Goal: Task Accomplishment & Management: Use online tool/utility

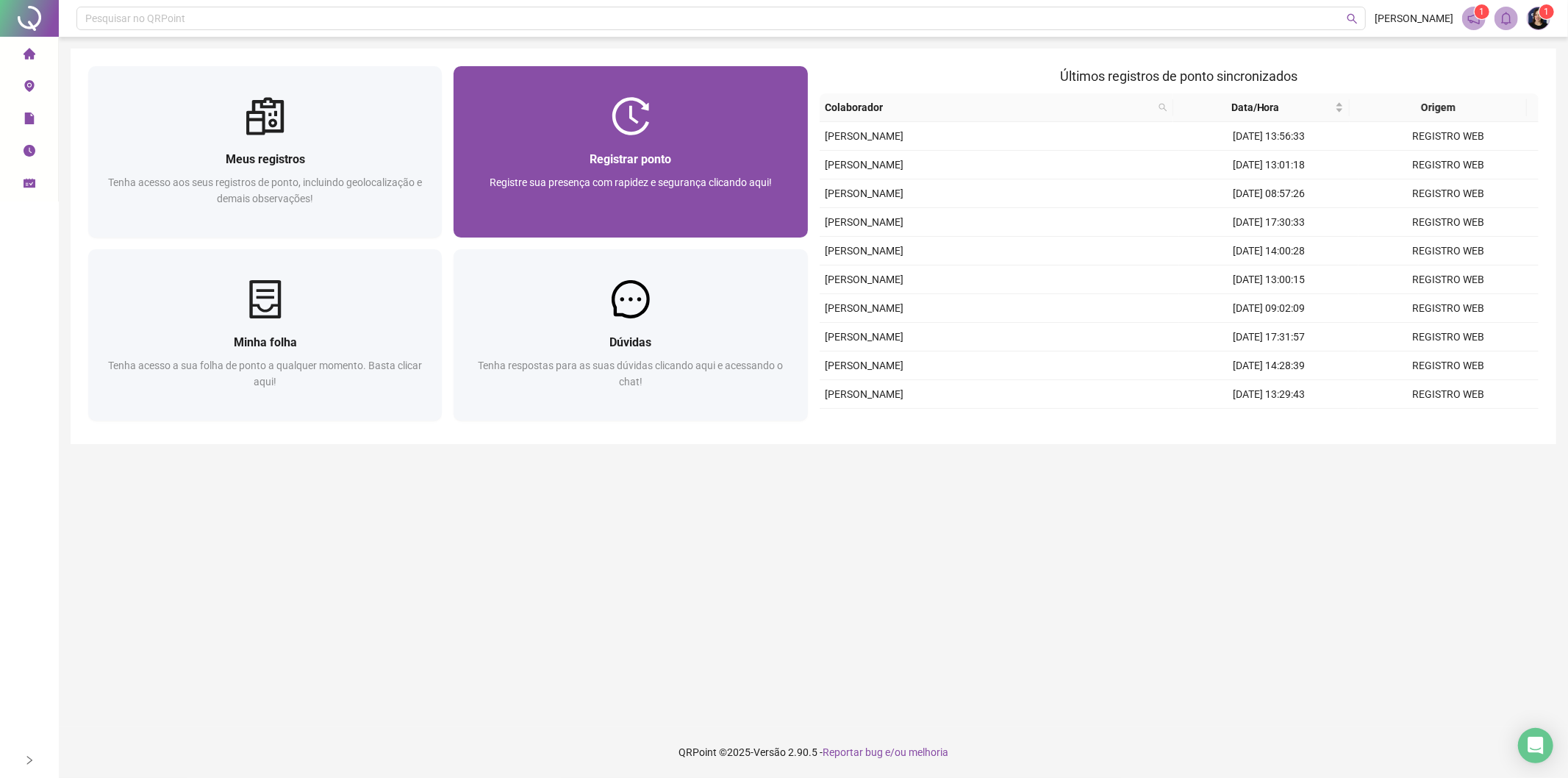
click at [638, 203] on div "Registre sua presença com rapidez e segurança clicando aqui!" at bounding box center [631, 198] width 318 height 48
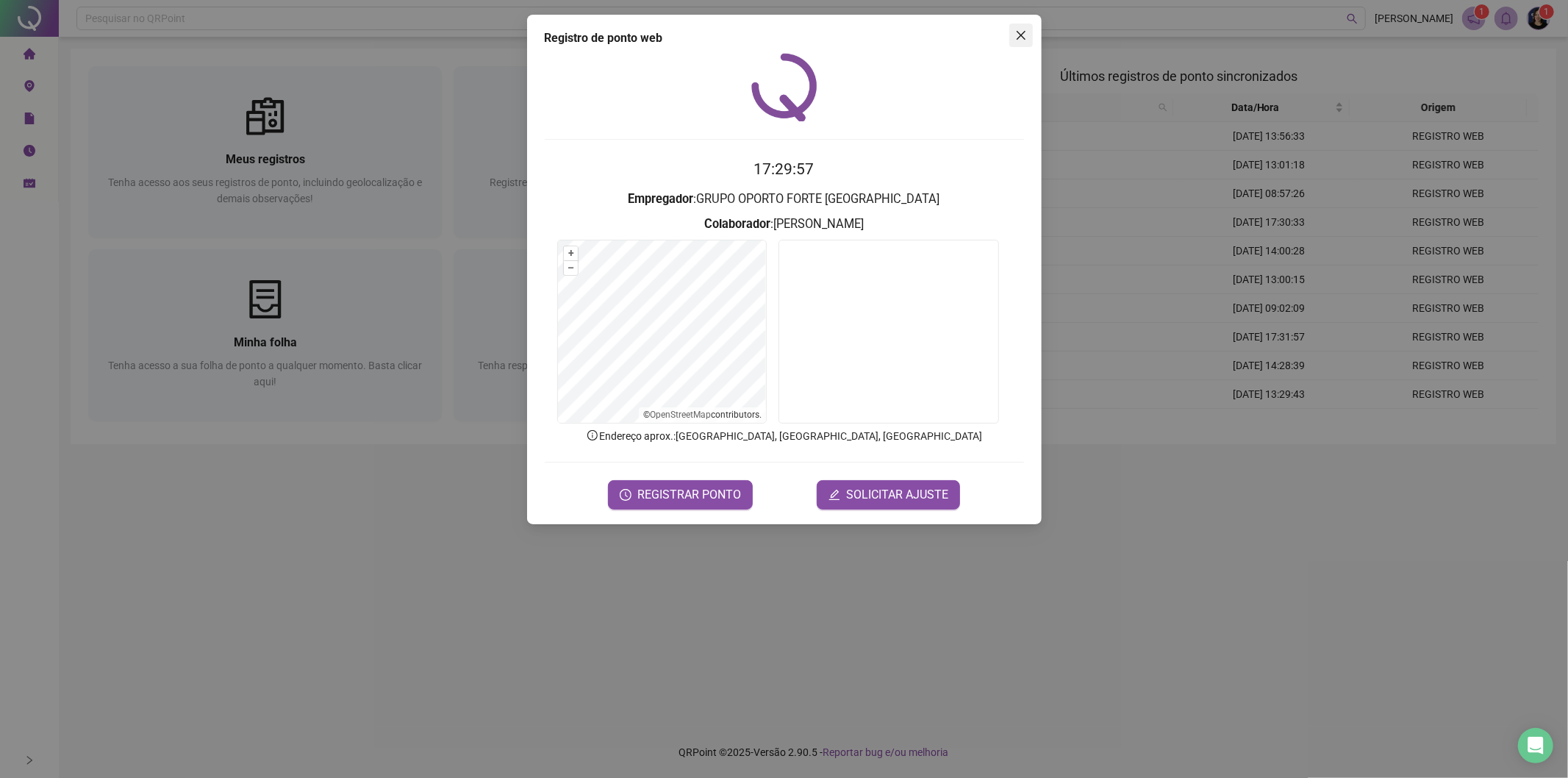
click at [1027, 35] on span "Close" at bounding box center [1021, 35] width 24 height 12
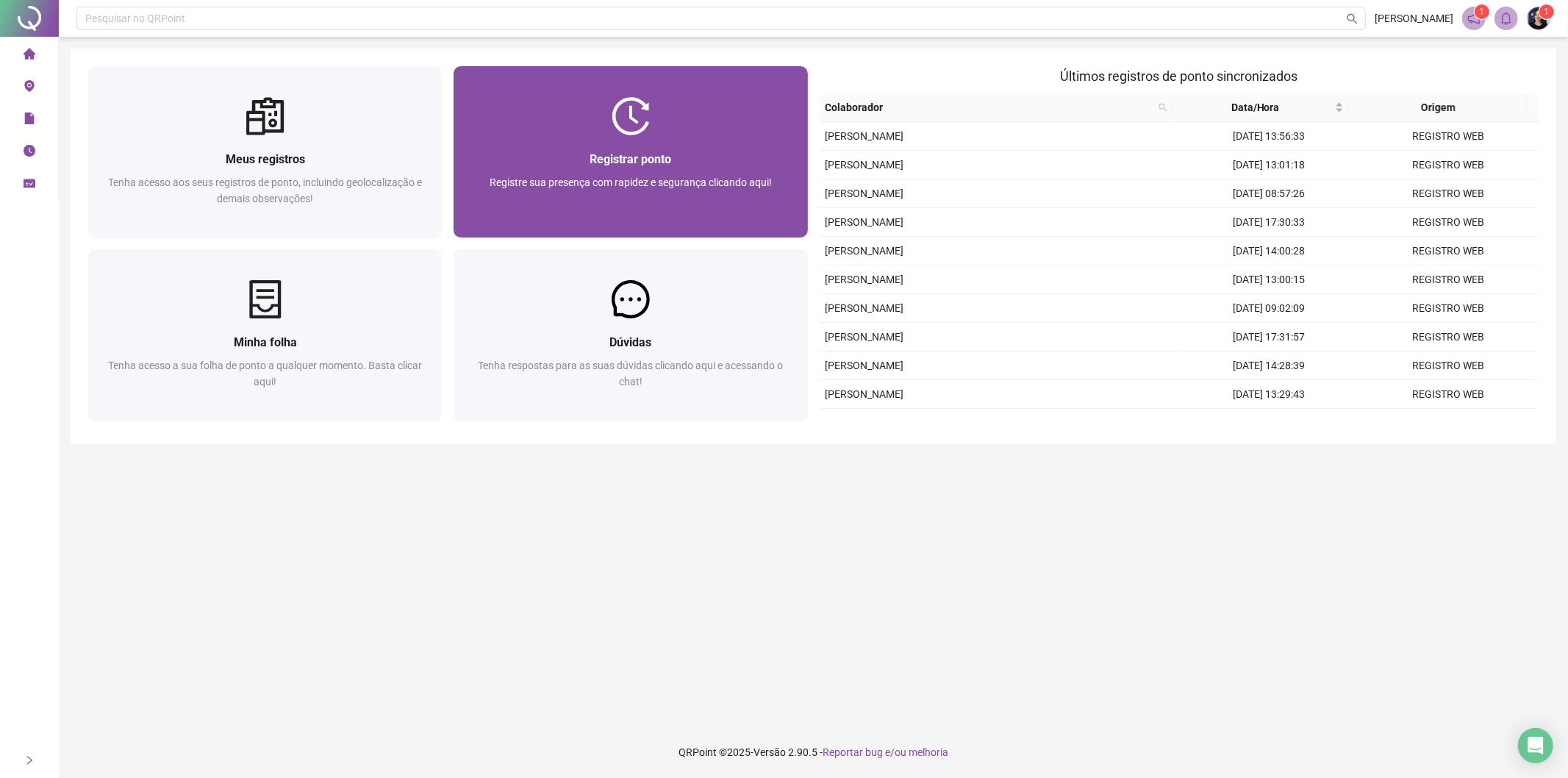
click at [622, 188] on span "Registre sua presença com rapidez e segurança clicando aqui!" at bounding box center [631, 182] width 282 height 12
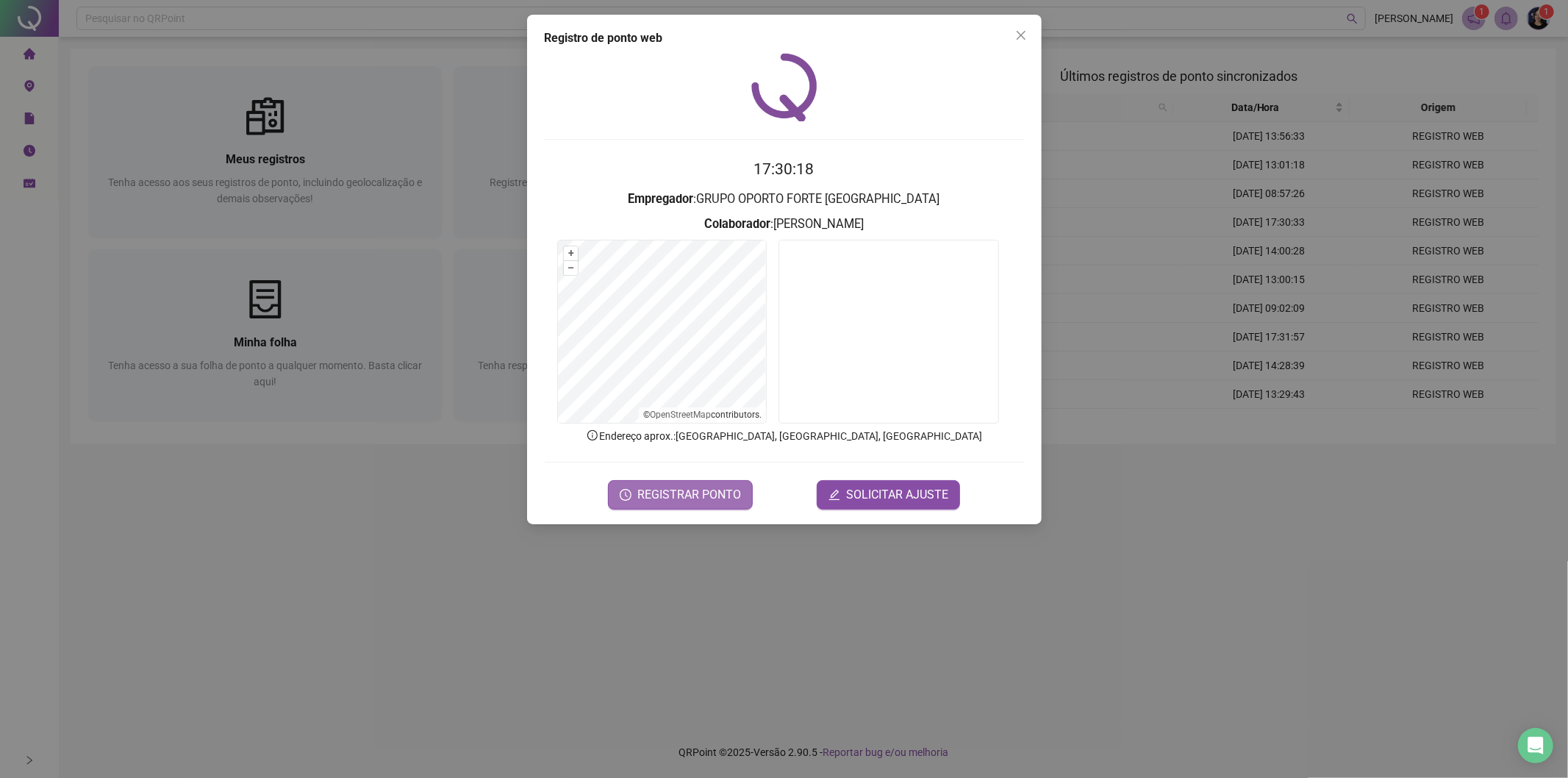
click at [665, 496] on span "REGISTRAR PONTO" at bounding box center [689, 495] width 104 height 17
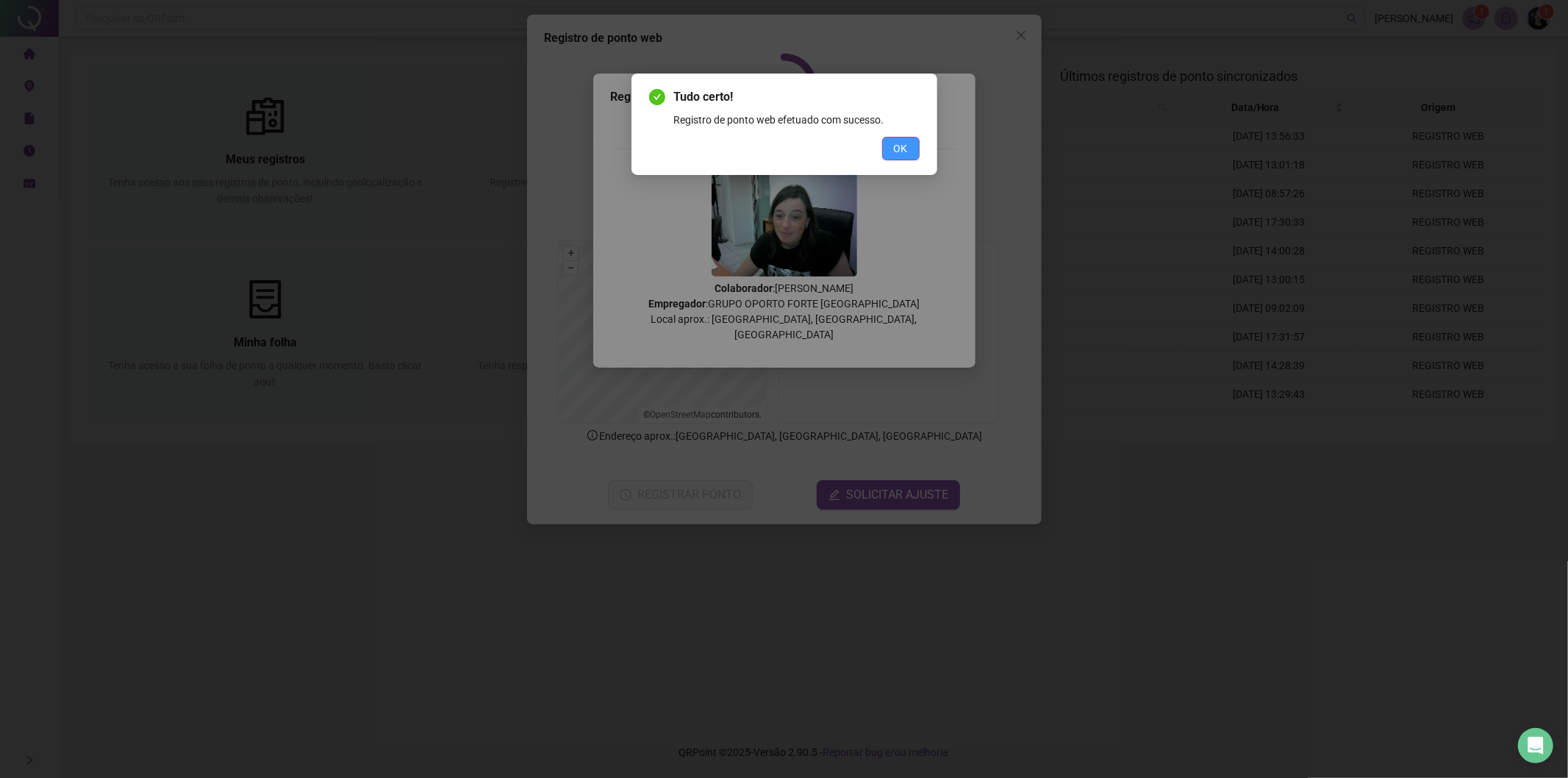
click at [897, 144] on span "OK" at bounding box center [901, 148] width 14 height 16
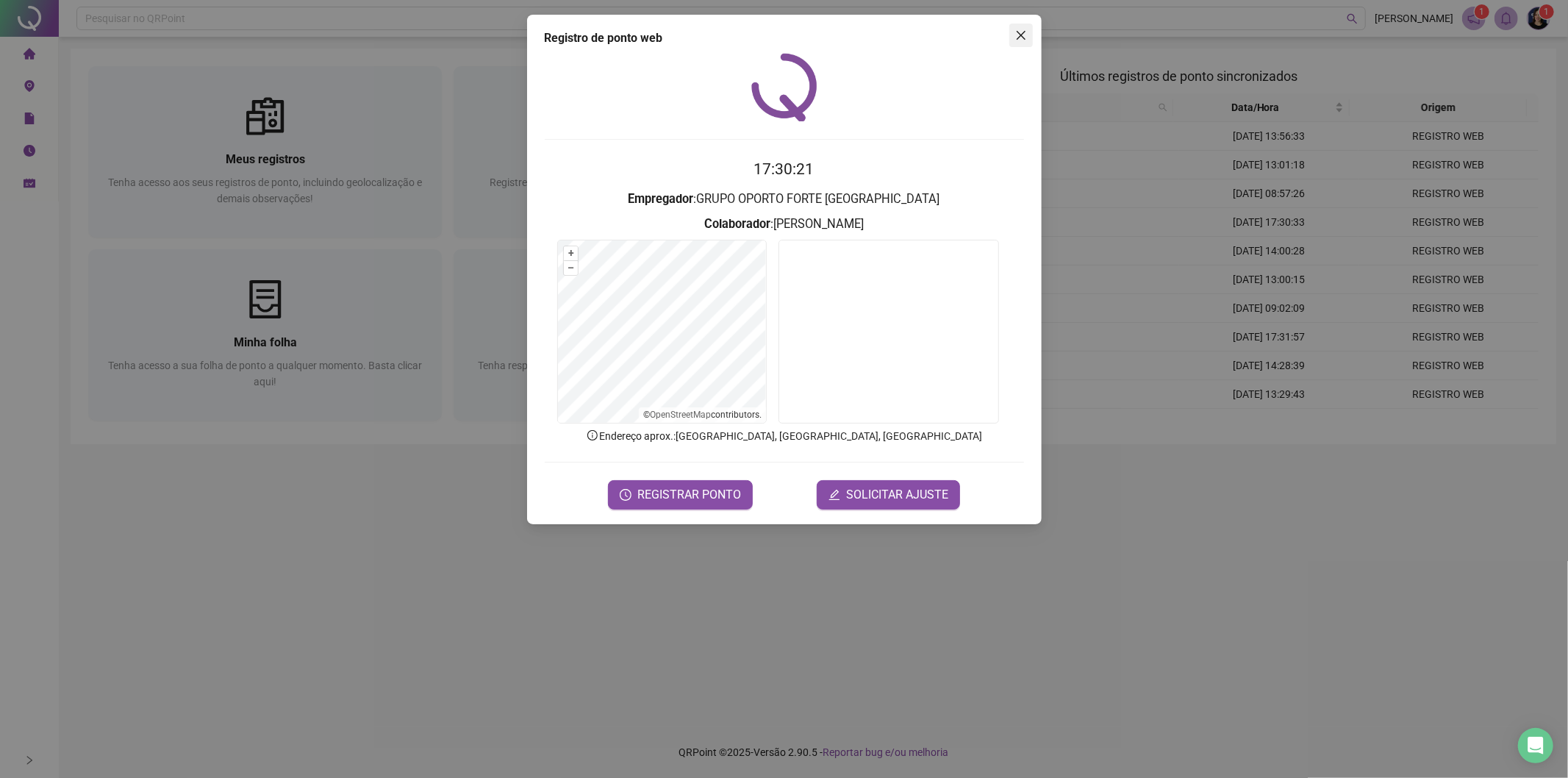
click at [1018, 42] on button "Close" at bounding box center [1021, 36] width 24 height 24
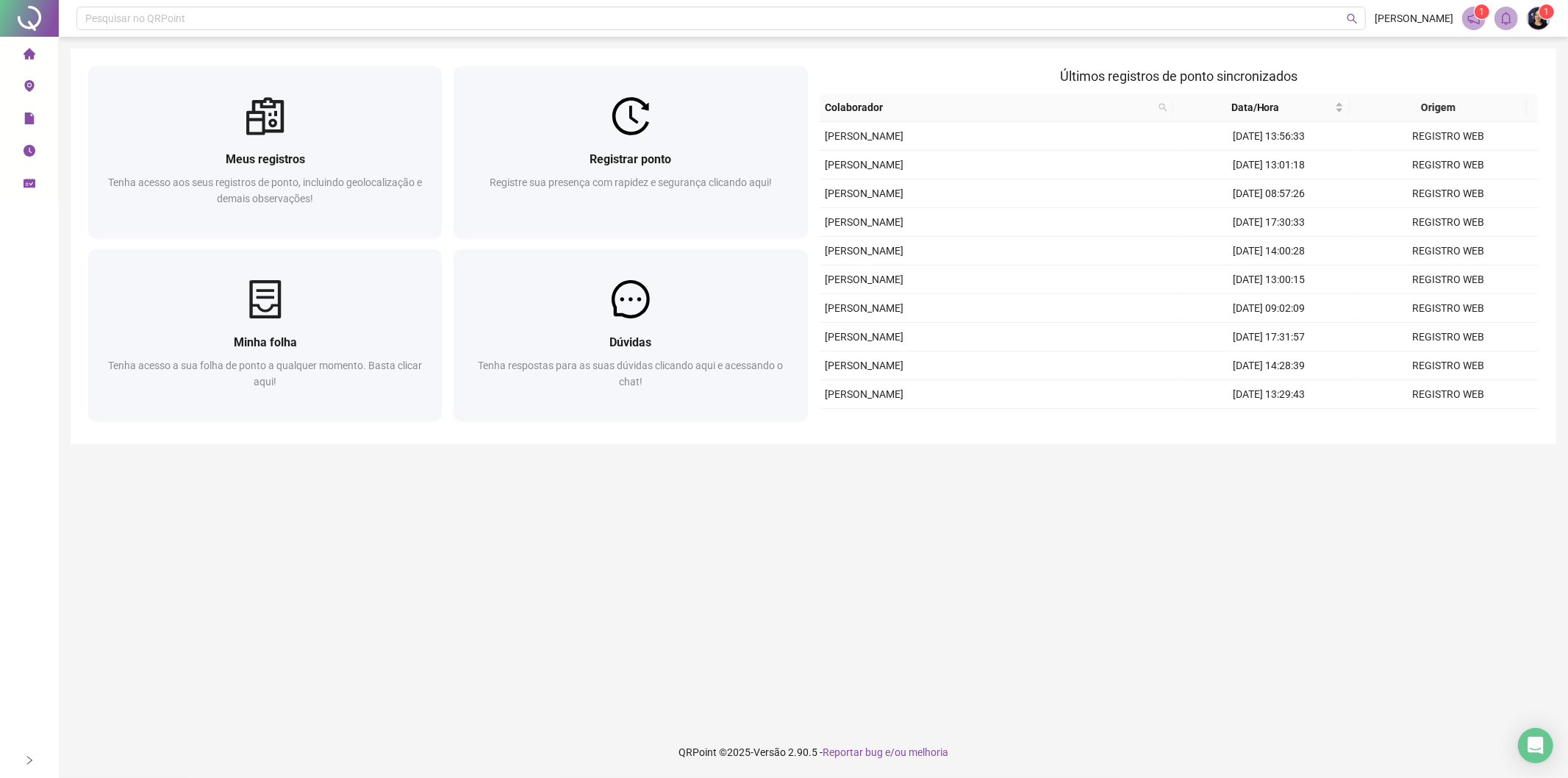
click at [26, 178] on icon "schedule" at bounding box center [29, 183] width 12 height 12
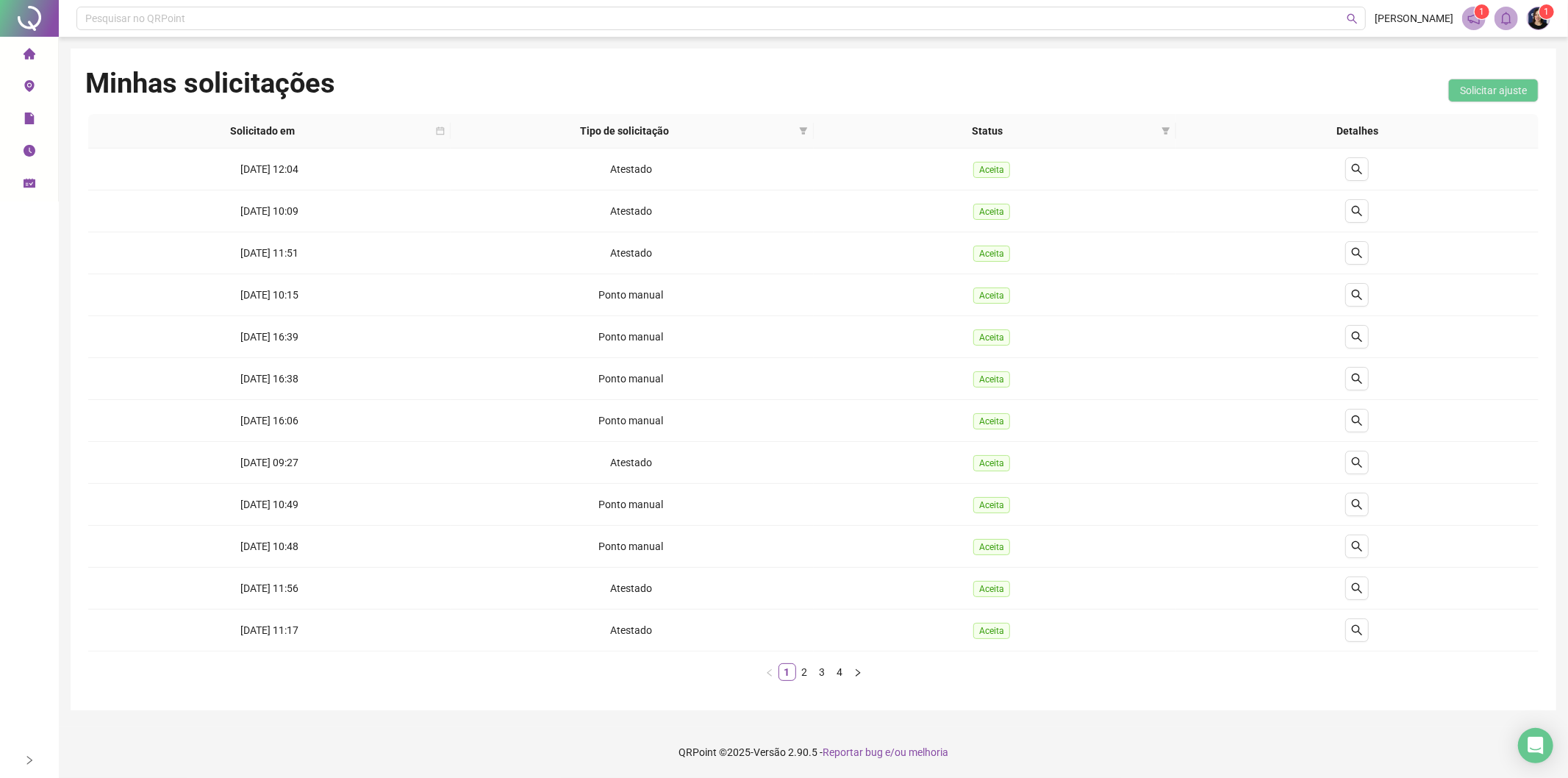
click at [27, 59] on icon "home" at bounding box center [28, 53] width 12 height 11
